Goal: Information Seeking & Learning: Learn about a topic

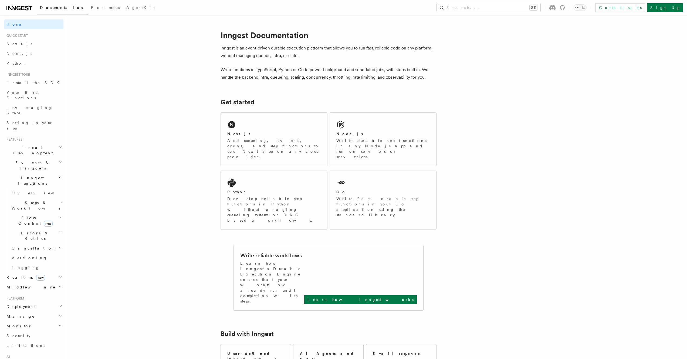
click at [526, 1] on div "Documentation Examples AgentKit Search... ⌘K Contact sales Sign Up" at bounding box center [343, 7] width 687 height 15
click at [519, 9] on button "Search... ⌘K" at bounding box center [489, 7] width 104 height 9
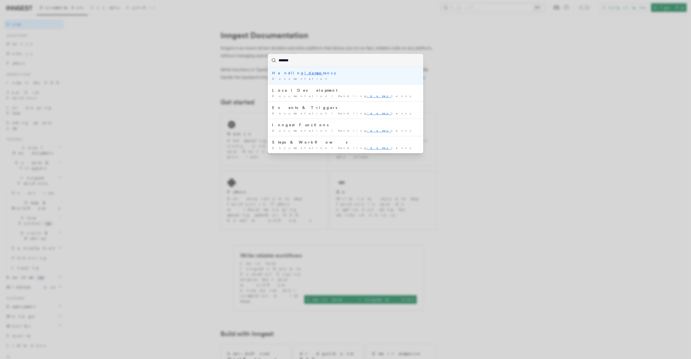
type input "********"
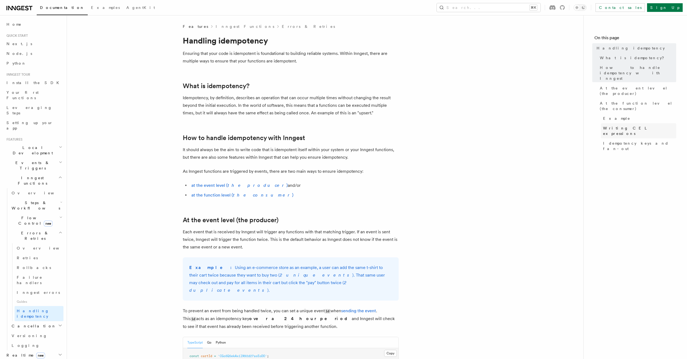
click at [627, 123] on link "Writing CEL expressions" at bounding box center [638, 130] width 75 height 15
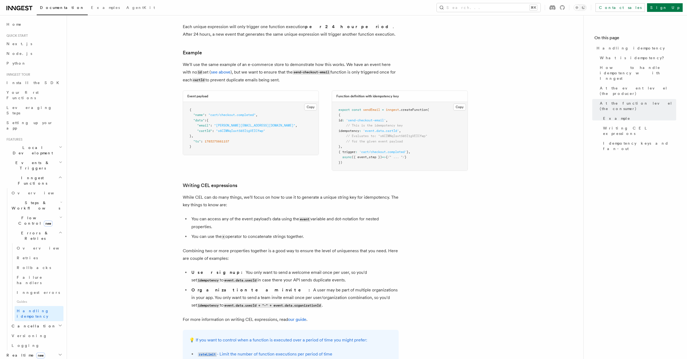
scroll to position [660, 0]
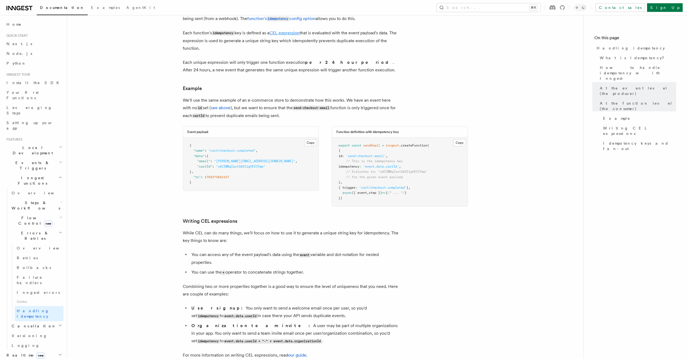
click at [287, 30] on link "CEL expression" at bounding box center [285, 32] width 30 height 5
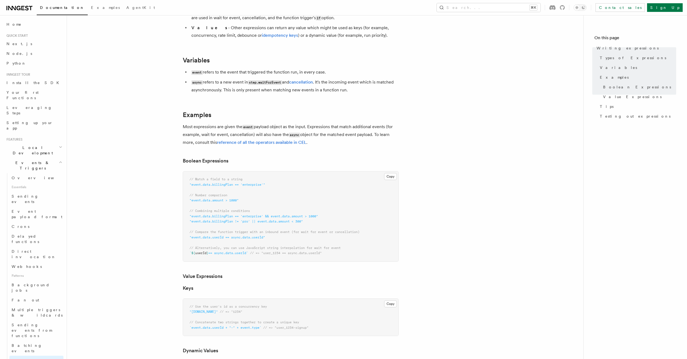
scroll to position [269, 0]
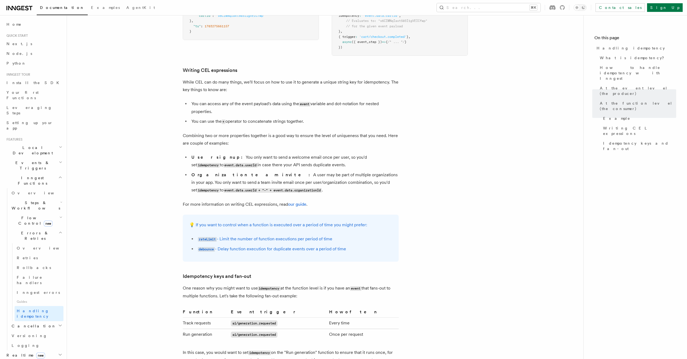
scroll to position [845, 0]
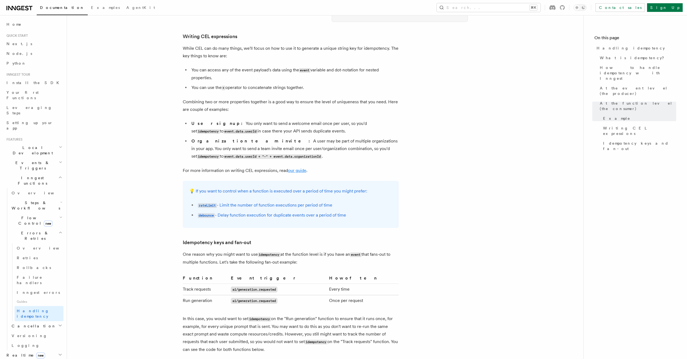
click at [298, 168] on link "our guide" at bounding box center [297, 170] width 18 height 5
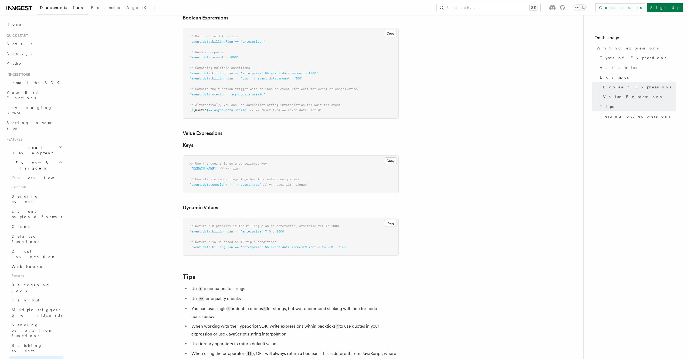
scroll to position [470, 0]
